Goal: Navigation & Orientation: Find specific page/section

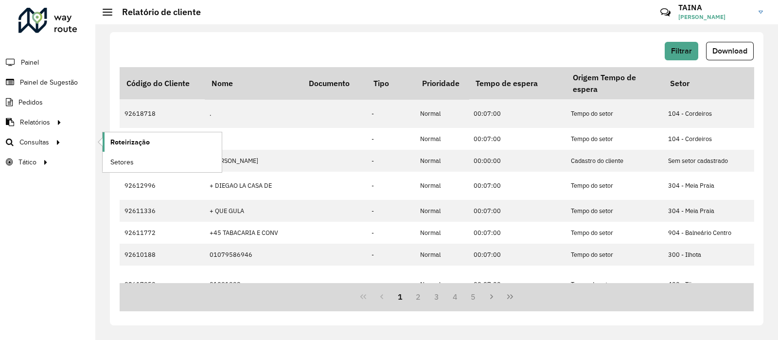
click at [115, 141] on span "Roteirização" at bounding box center [129, 142] width 39 height 10
click at [121, 158] on span "Setores" at bounding box center [122, 162] width 24 height 10
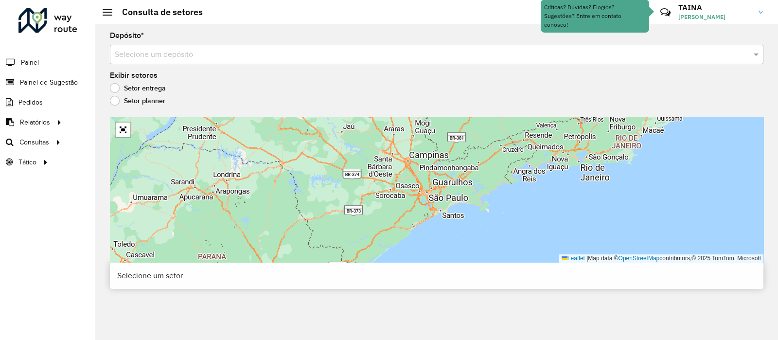
click at [161, 58] on input "text" at bounding box center [427, 55] width 624 height 12
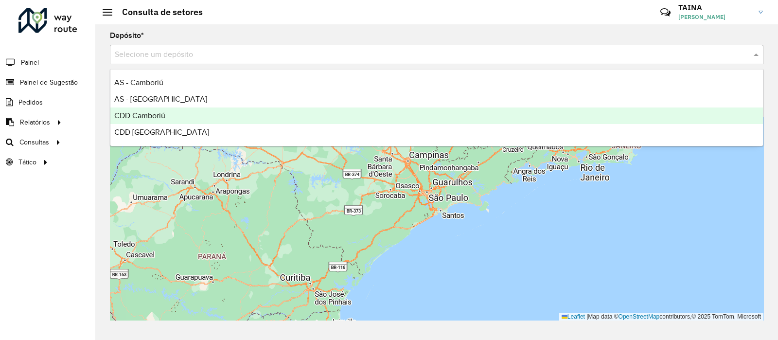
click at [174, 120] on div "CDD Camboriú" at bounding box center [436, 115] width 652 height 17
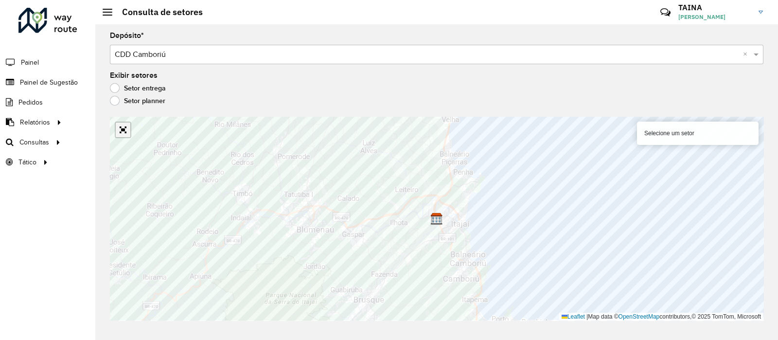
click at [120, 132] on link "Abrir mapa em tela cheia" at bounding box center [123, 129] width 15 height 15
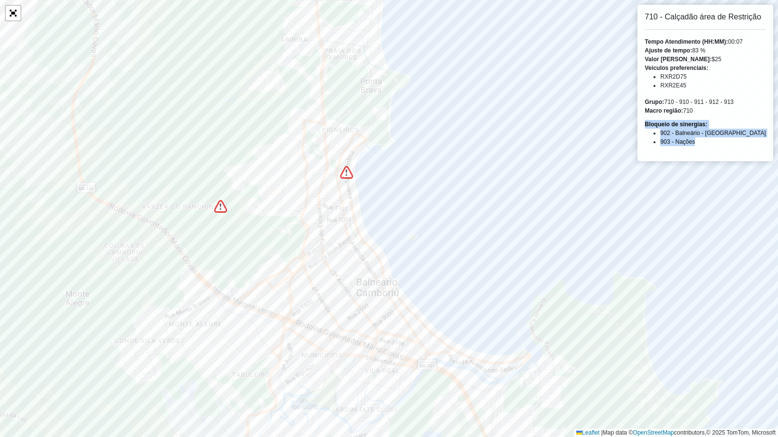
drag, startPoint x: 649, startPoint y: 124, endPoint x: 699, endPoint y: 141, distance: 52.9
click at [699, 141] on div "Bloqueio de sinergias: 902 - Balneário - Barra Norte 903 - Nações" at bounding box center [704, 133] width 121 height 26
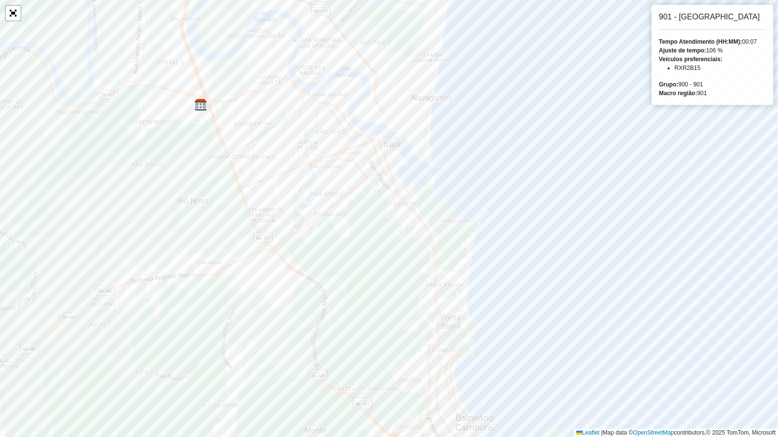
drag, startPoint x: 659, startPoint y: 83, endPoint x: 716, endPoint y: 83, distance: 57.8
click at [716, 83] on div "Grupo: 900 - 901" at bounding box center [712, 84] width 107 height 9
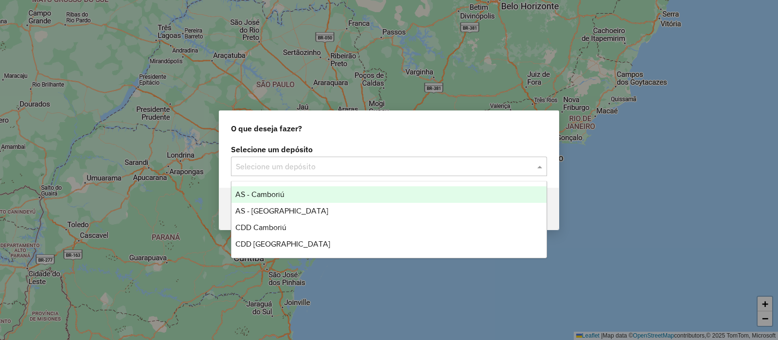
click at [320, 166] on input "text" at bounding box center [379, 167] width 287 height 12
click at [258, 69] on div "O que deseja fazer? Selecione um depósito Selecione um depósito Voltar" at bounding box center [389, 170] width 778 height 340
